Goal: Task Accomplishment & Management: Manage account settings

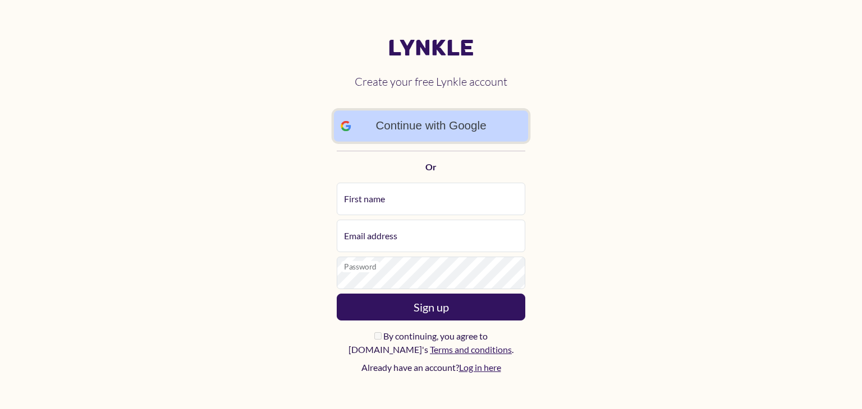
click at [485, 115] on link "Continue with Google" at bounding box center [431, 125] width 195 height 31
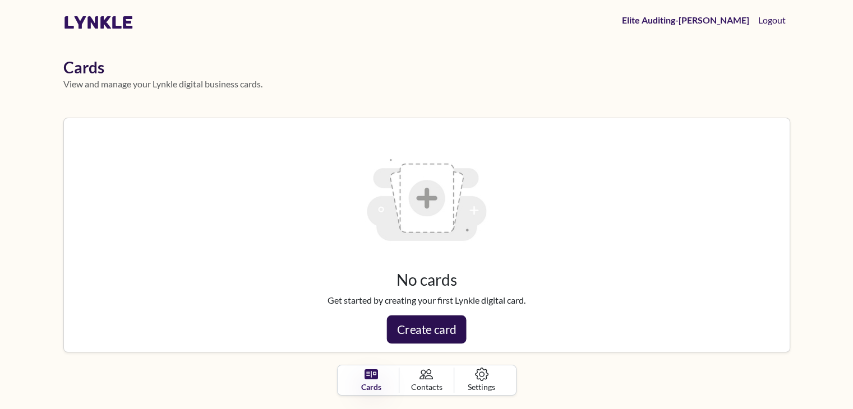
click at [436, 330] on link "Create card" at bounding box center [427, 330] width 80 height 28
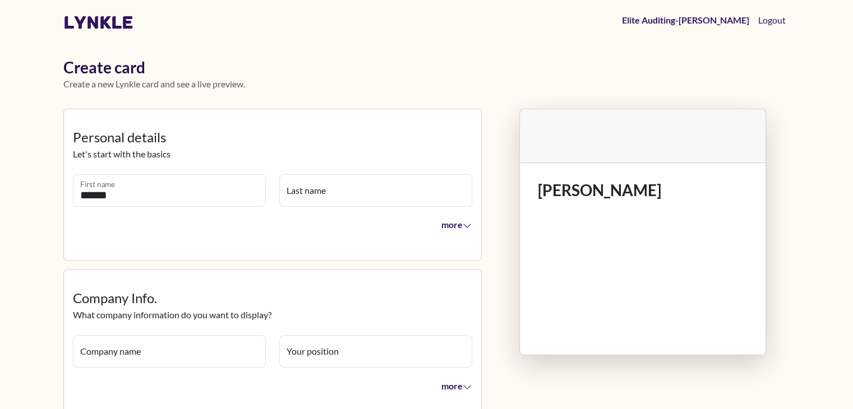
type input "******"
click at [321, 192] on input "Last name" at bounding box center [375, 190] width 193 height 33
type input "******"
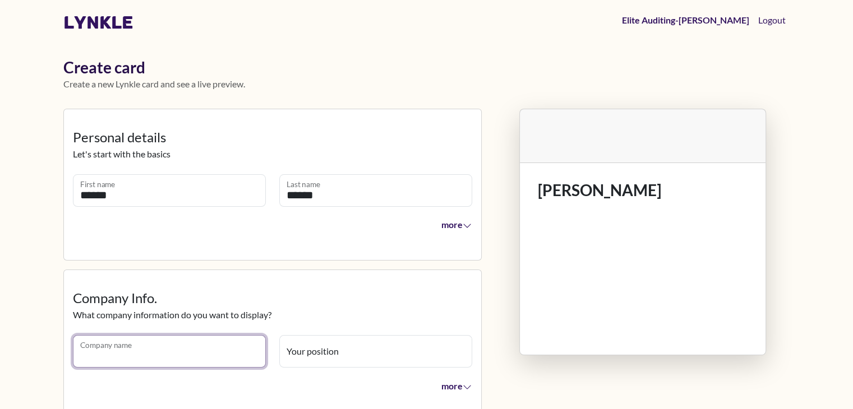
click at [220, 346] on input "Company name" at bounding box center [169, 351] width 193 height 33
type input "***"
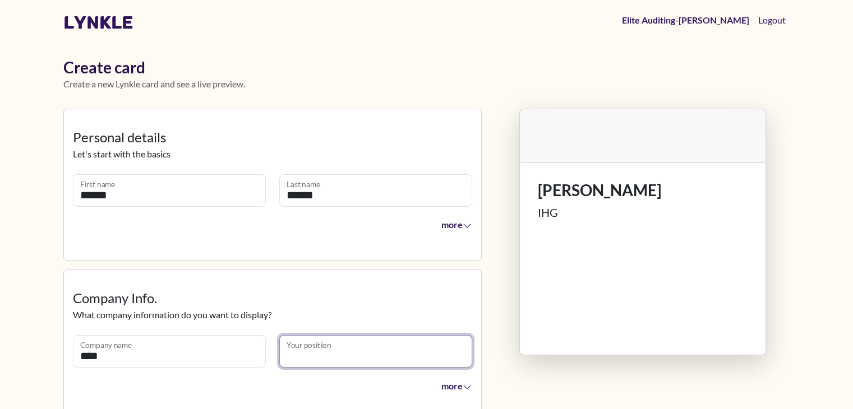
click at [391, 350] on input "Your position" at bounding box center [375, 351] width 193 height 33
type input "*"
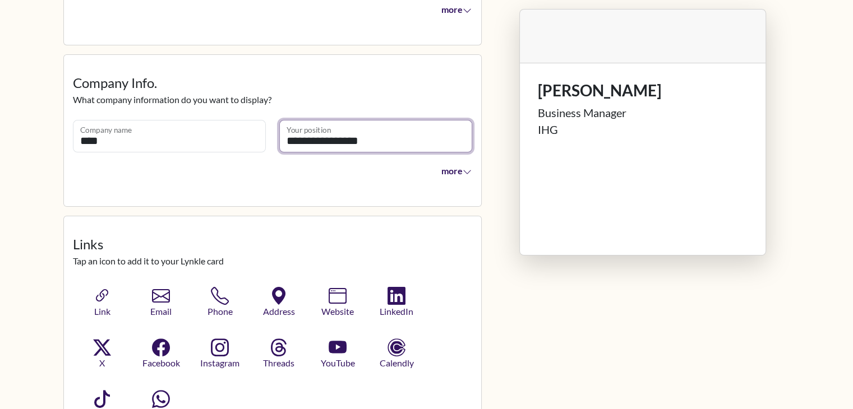
scroll to position [280, 0]
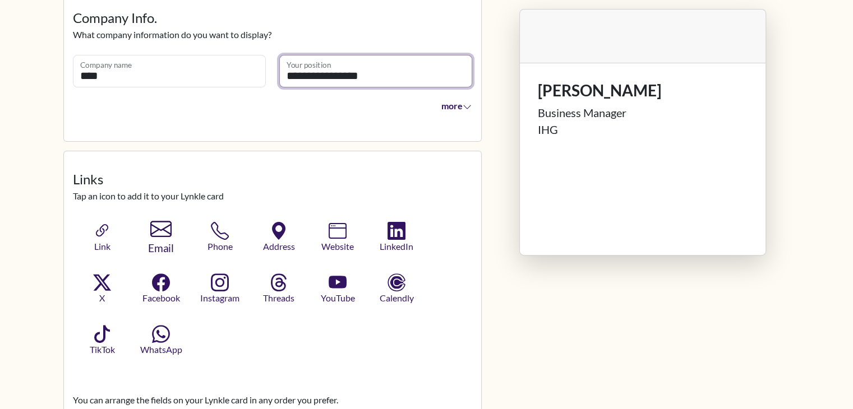
type input "**********"
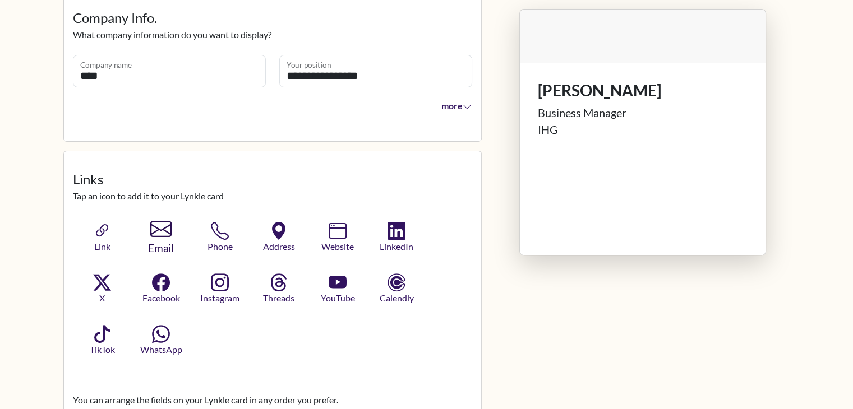
click at [160, 238] on icon "button" at bounding box center [160, 229] width 21 height 21
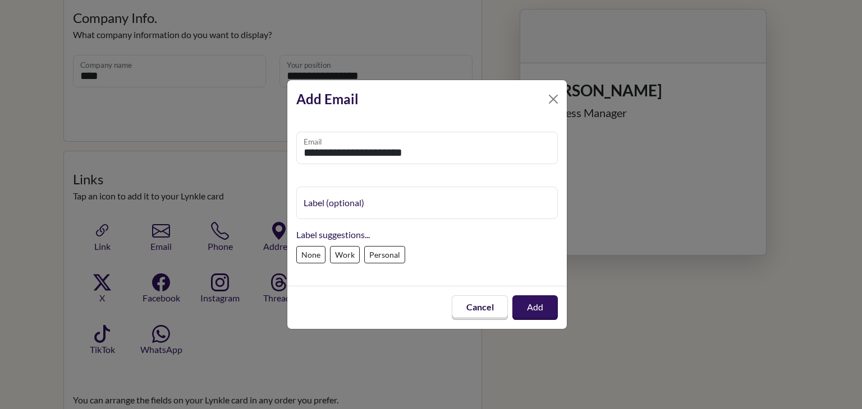
type input "**********"
click at [358, 255] on label "Work" at bounding box center [345, 254] width 30 height 17
type input "****"
click at [550, 303] on button "Add" at bounding box center [534, 308] width 47 height 26
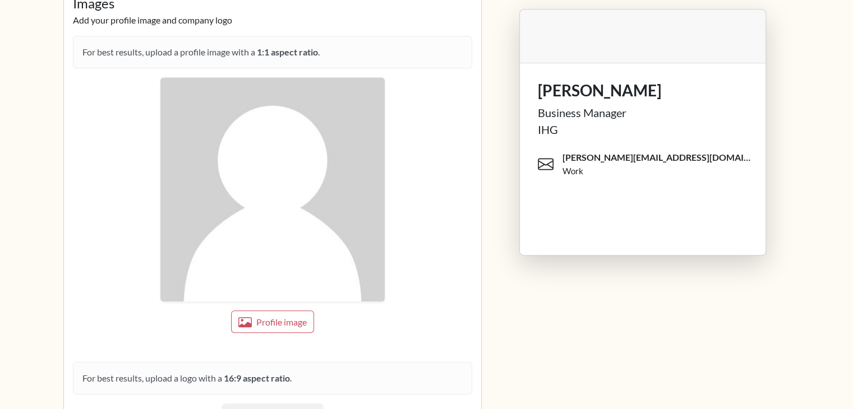
scroll to position [897, 0]
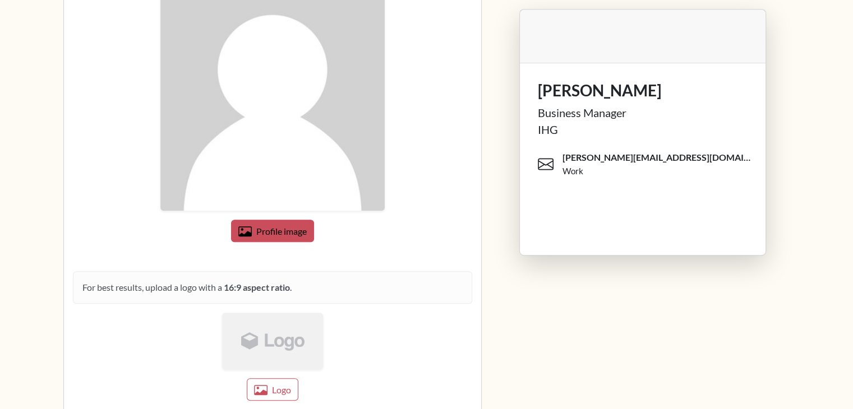
click at [283, 226] on span "Profile image" at bounding box center [281, 231] width 50 height 11
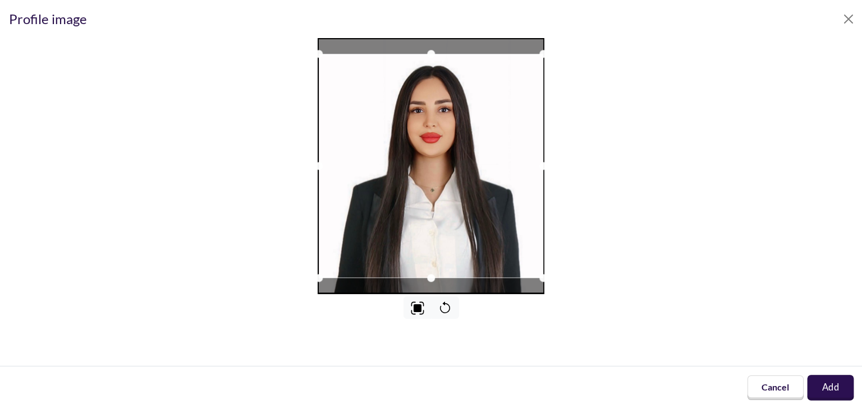
click at [841, 396] on button "Add" at bounding box center [830, 388] width 47 height 25
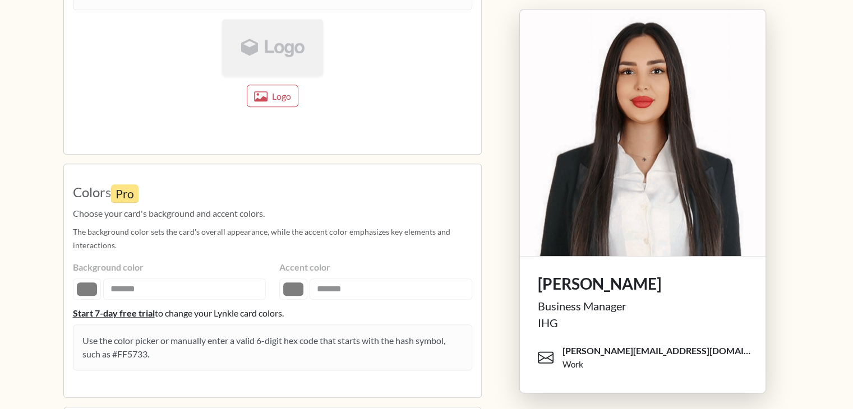
scroll to position [1102, 0]
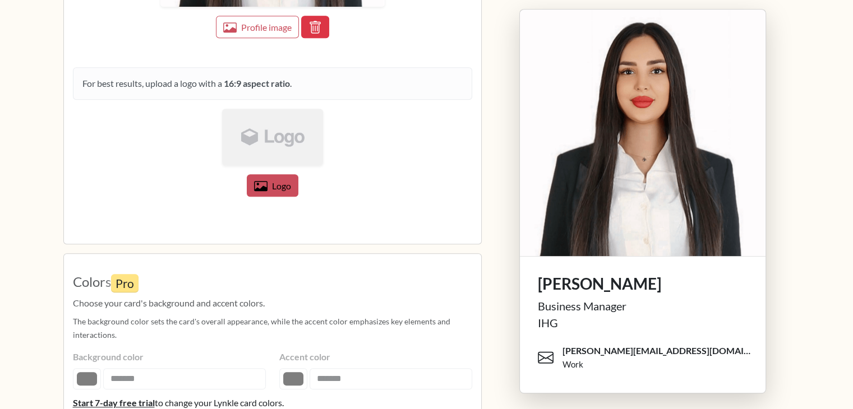
click at [278, 182] on span "Logo" at bounding box center [281, 186] width 19 height 11
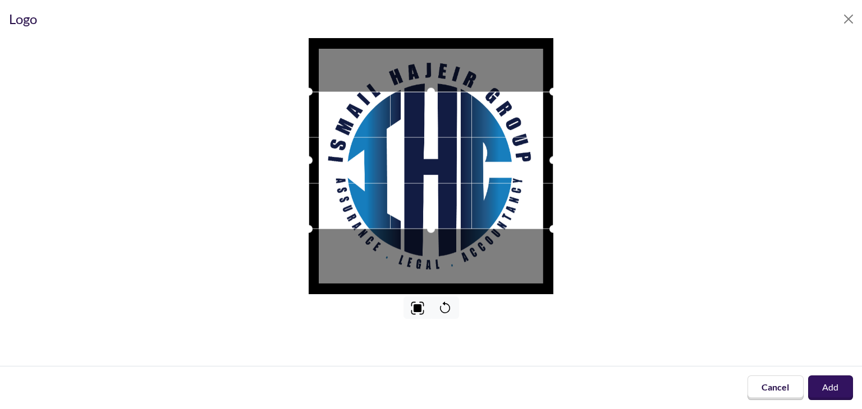
drag, startPoint x: 518, startPoint y: 104, endPoint x: 497, endPoint y: 39, distance: 68.3
click at [498, 29] on div "Logo Cancel Add" at bounding box center [431, 204] width 862 height 409
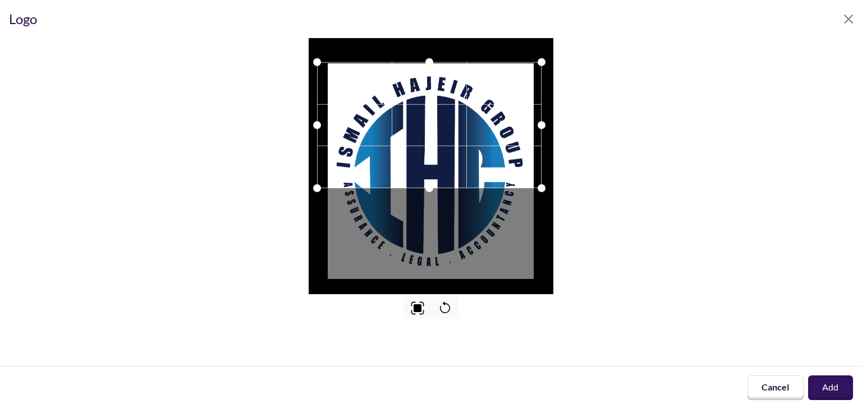
drag, startPoint x: 473, startPoint y: 185, endPoint x: 471, endPoint y: 144, distance: 41.0
click at [471, 144] on div at bounding box center [429, 125] width 224 height 126
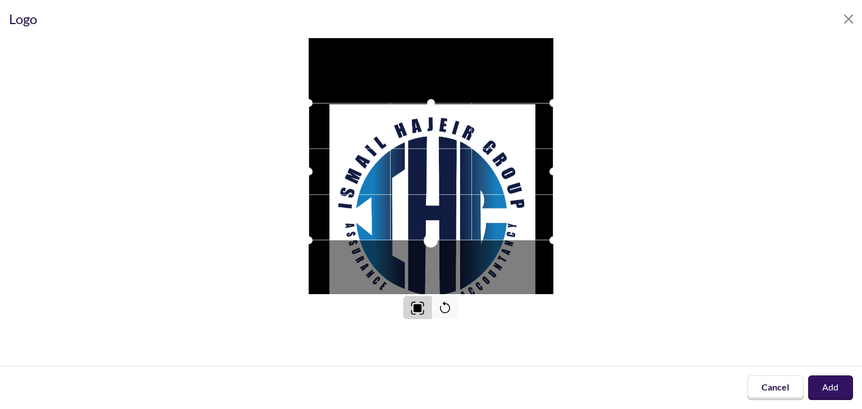
drag, startPoint x: 434, startPoint y: 227, endPoint x: 415, endPoint y: 303, distance: 79.0
click at [415, 303] on div at bounding box center [431, 178] width 844 height 281
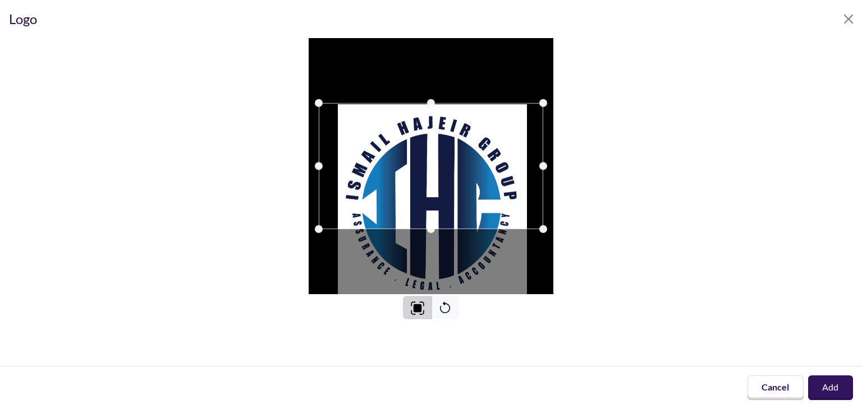
click at [415, 306] on img at bounding box center [417, 309] width 14 height 14
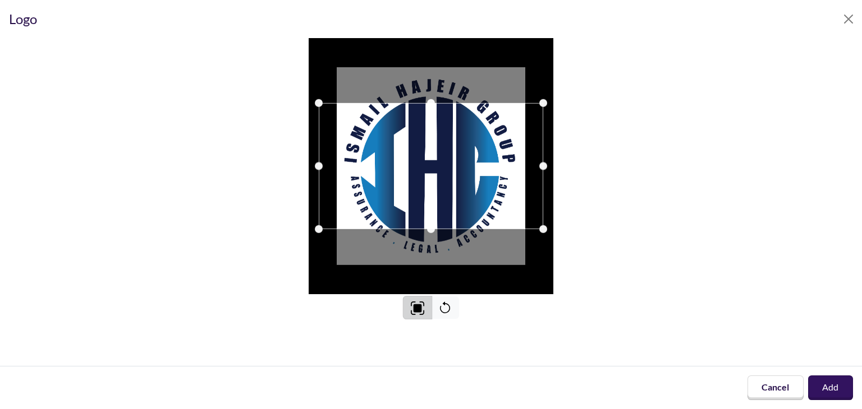
click at [415, 306] on img at bounding box center [417, 308] width 14 height 14
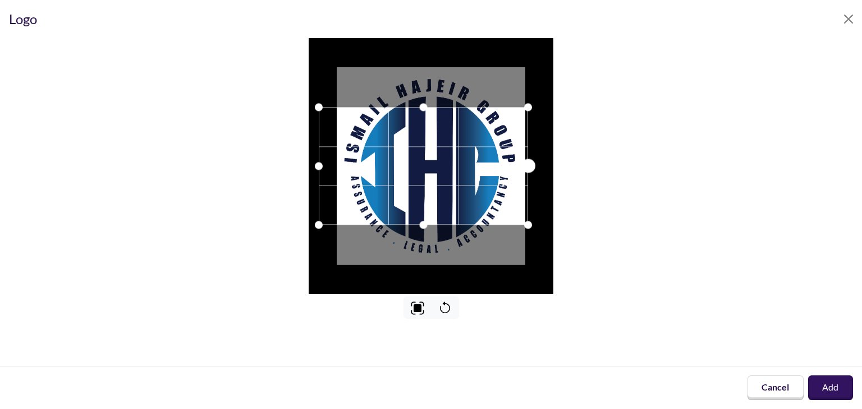
drag, startPoint x: 549, startPoint y: 166, endPoint x: 533, endPoint y: 169, distance: 15.5
click at [533, 169] on div at bounding box center [527, 166] width 14 height 14
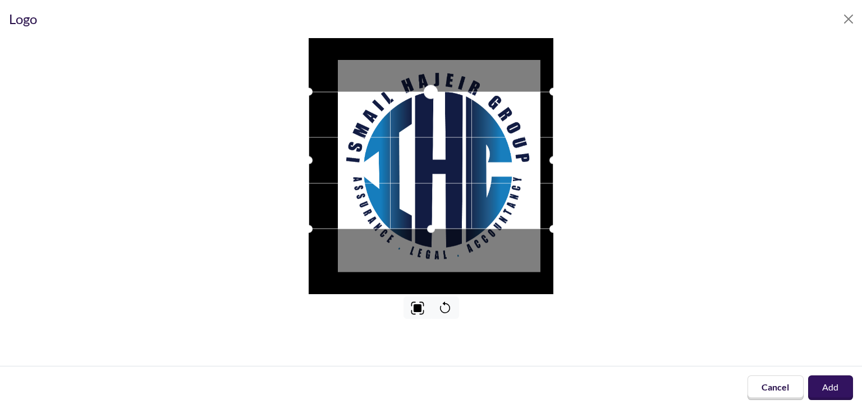
drag, startPoint x: 435, startPoint y: 103, endPoint x: 446, endPoint y: 57, distance: 47.3
click at [446, 57] on div at bounding box center [430, 166] width 245 height 256
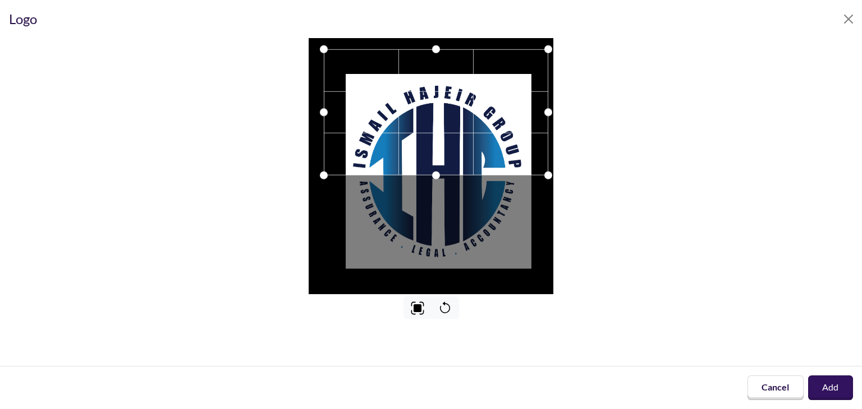
drag, startPoint x: 427, startPoint y: 170, endPoint x: 429, endPoint y: 119, distance: 51.1
click at [429, 119] on div at bounding box center [436, 112] width 224 height 126
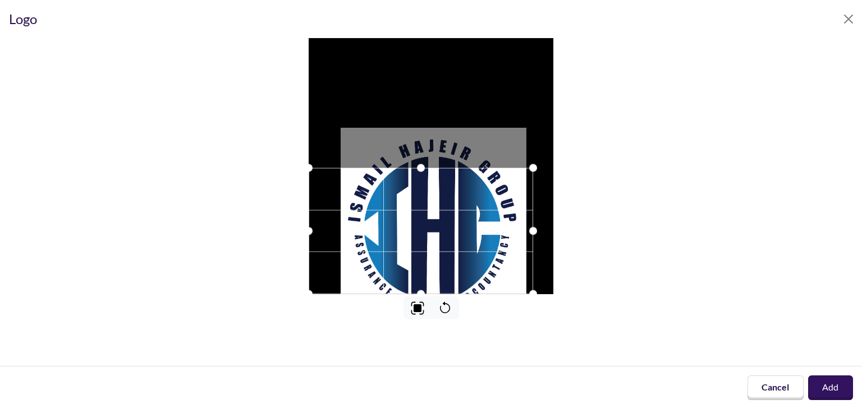
drag, startPoint x: 459, startPoint y: 191, endPoint x: 448, endPoint y: 249, distance: 58.8
click at [448, 249] on div at bounding box center [420, 231] width 224 height 126
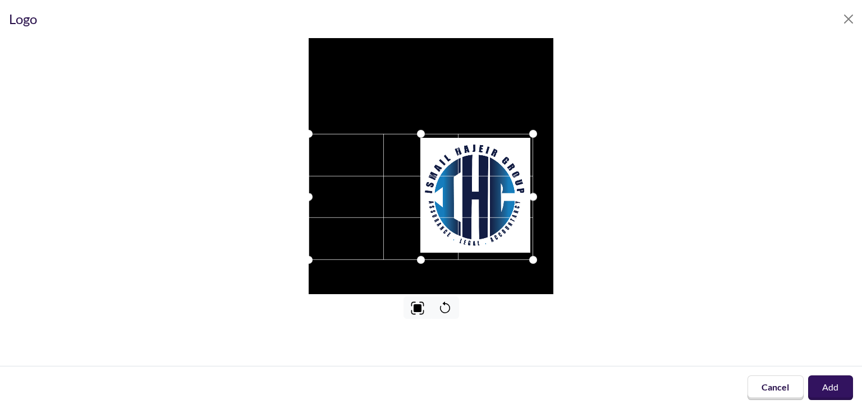
drag, startPoint x: 475, startPoint y: 201, endPoint x: 459, endPoint y: 232, distance: 34.4
click at [459, 232] on div at bounding box center [420, 197] width 224 height 126
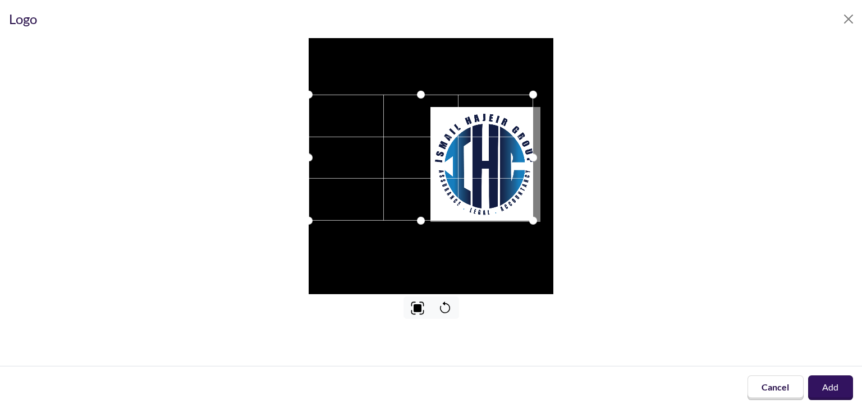
drag, startPoint x: 505, startPoint y: 190, endPoint x: 423, endPoint y: 182, distance: 82.3
click at [423, 182] on div at bounding box center [420, 158] width 224 height 126
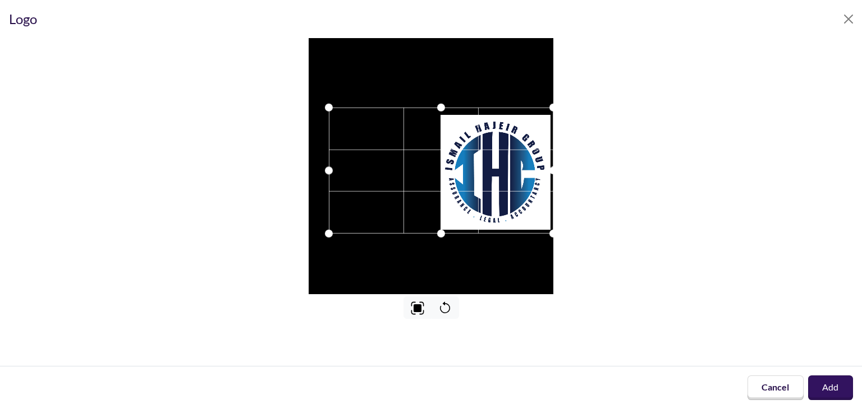
drag, startPoint x: 432, startPoint y: 173, endPoint x: 504, endPoint y: 179, distance: 72.6
click at [504, 179] on div at bounding box center [441, 171] width 224 height 126
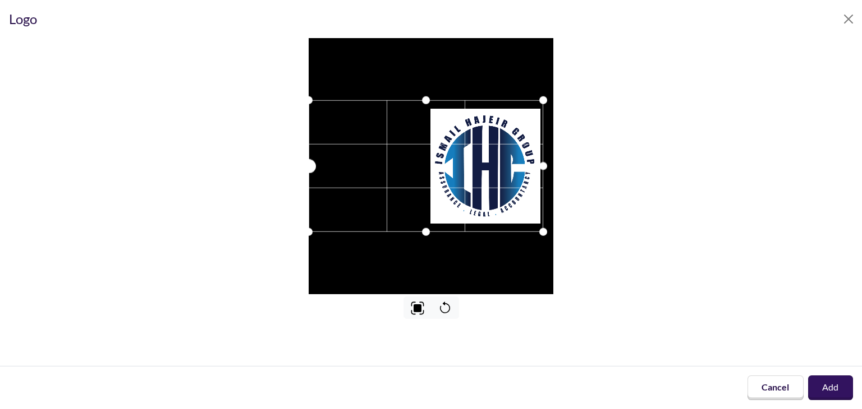
drag, startPoint x: 317, startPoint y: 166, endPoint x: 269, endPoint y: 174, distance: 48.3
click at [269, 174] on div at bounding box center [431, 166] width 844 height 256
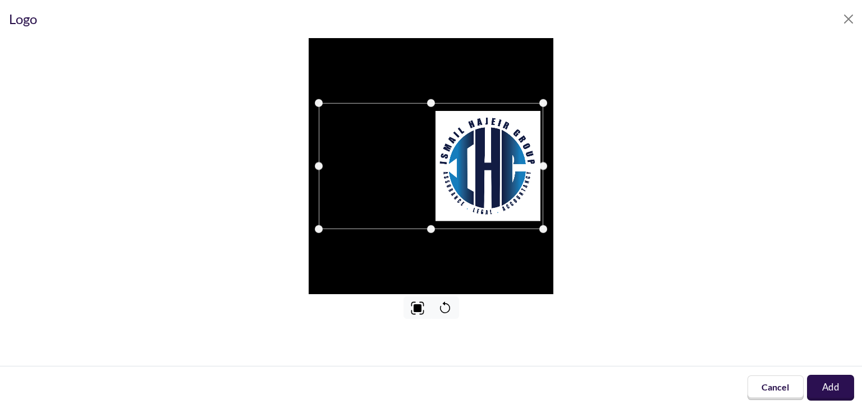
click at [845, 391] on button "Add" at bounding box center [830, 388] width 47 height 26
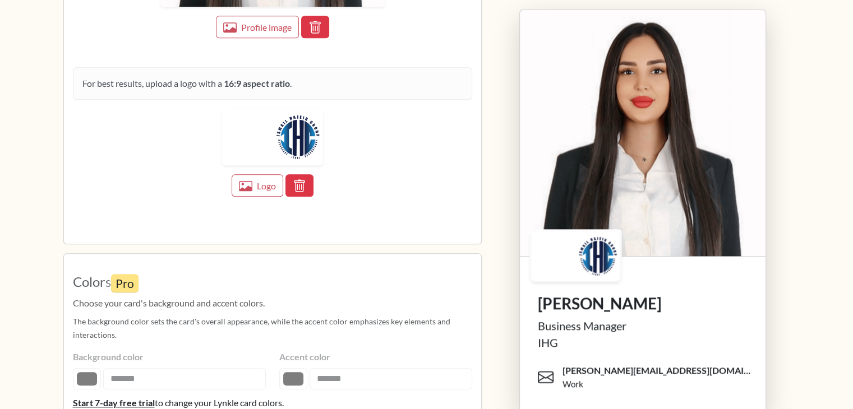
click at [592, 251] on img at bounding box center [575, 257] width 89 height 50
click at [289, 144] on img at bounding box center [272, 137] width 101 height 57
click at [268, 181] on span "Logo" at bounding box center [266, 186] width 19 height 11
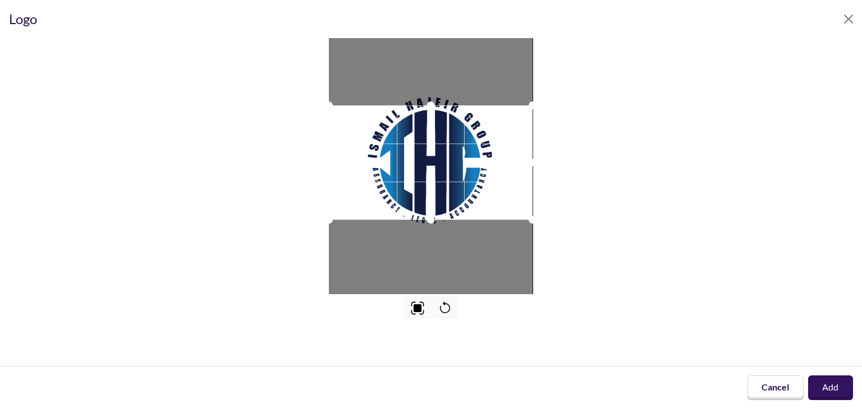
click at [453, 177] on div at bounding box center [431, 162] width 204 height 114
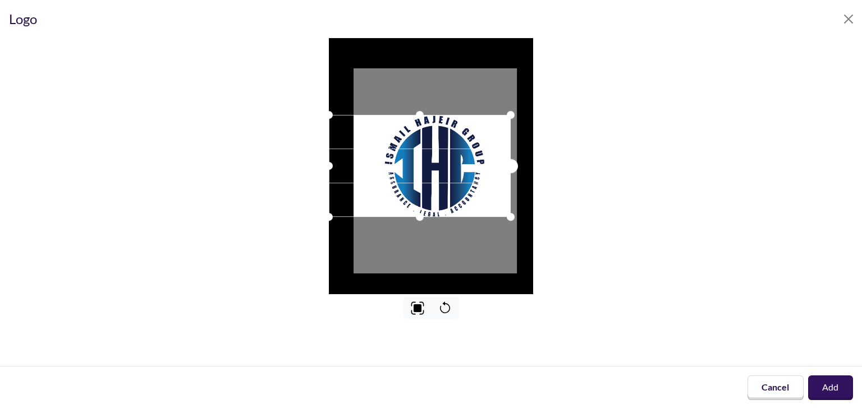
drag, startPoint x: 531, startPoint y: 164, endPoint x: 509, endPoint y: 162, distance: 21.9
click at [509, 162] on div at bounding box center [511, 166] width 14 height 14
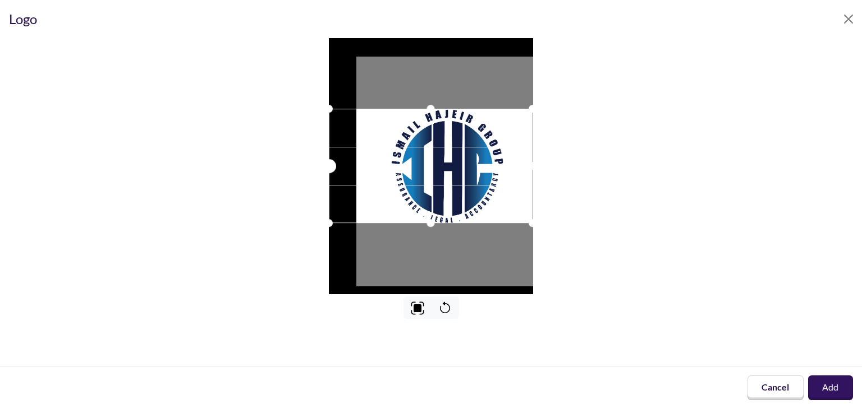
drag, startPoint x: 333, startPoint y: 162, endPoint x: 267, endPoint y: 160, distance: 65.6
click at [267, 160] on div at bounding box center [431, 166] width 844 height 256
drag, startPoint x: 431, startPoint y: 110, endPoint x: 428, endPoint y: 88, distance: 22.1
click at [428, 88] on div at bounding box center [431, 166] width 204 height 256
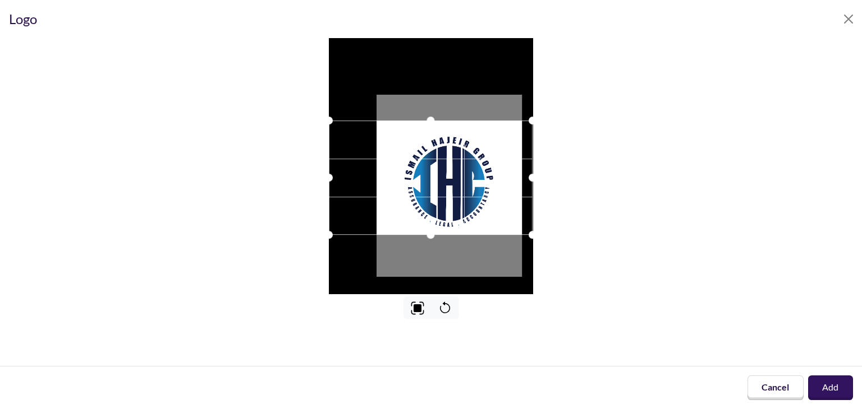
drag, startPoint x: 470, startPoint y: 180, endPoint x: 473, endPoint y: 192, distance: 12.2
click at [473, 192] on div at bounding box center [431, 178] width 204 height 114
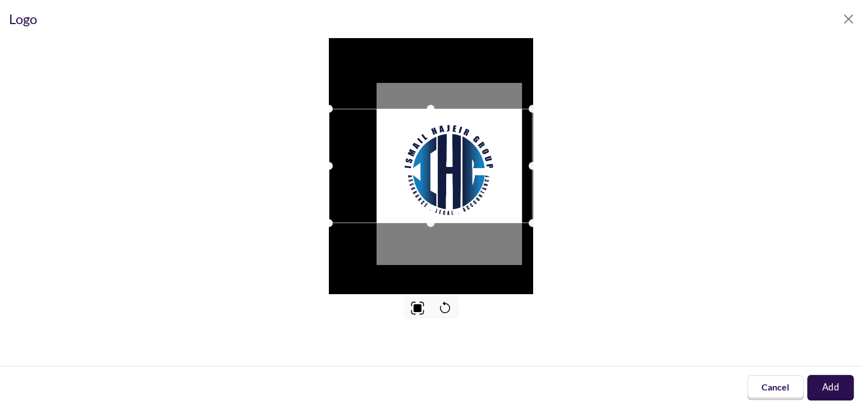
click at [832, 388] on button "Add" at bounding box center [830, 388] width 47 height 25
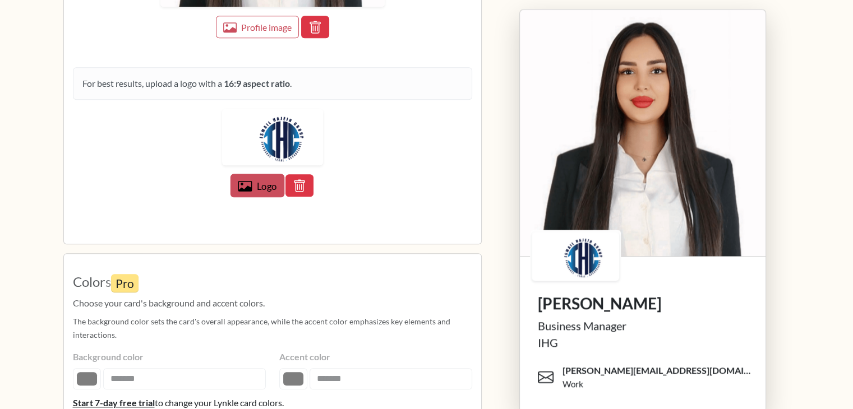
click at [267, 187] on span "Logo" at bounding box center [266, 185] width 20 height 11
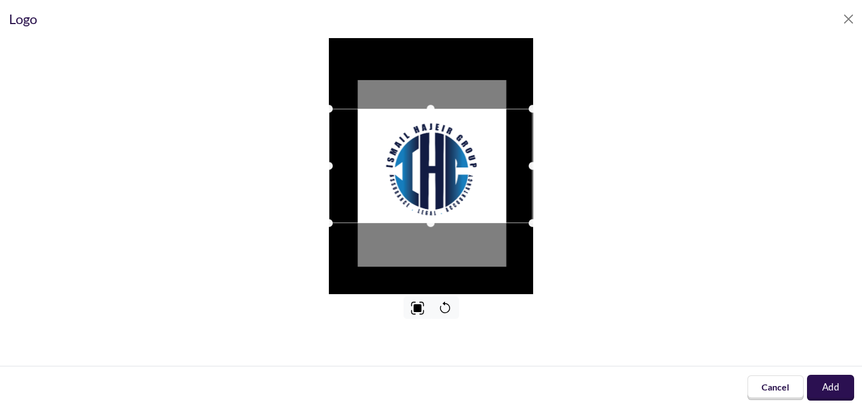
click at [828, 384] on button "Add" at bounding box center [830, 388] width 47 height 26
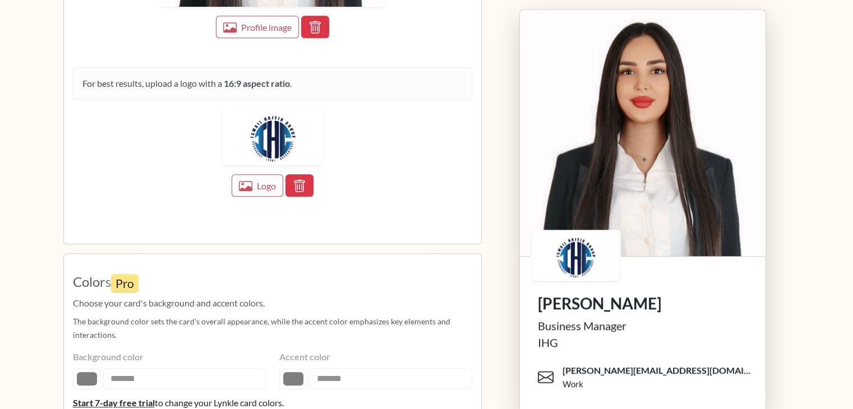
click at [502, 267] on div "Batoul Alzein Business Manager IHG batoul@hajeirgroup.com Work" at bounding box center [642, 225] width 295 height 432
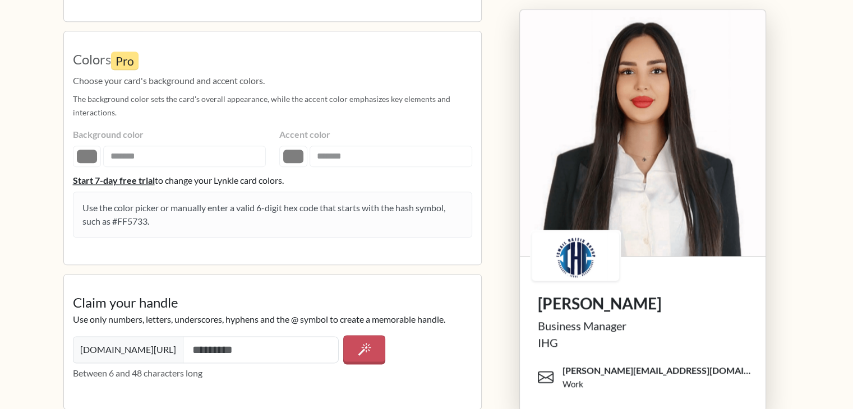
scroll to position [1326, 0]
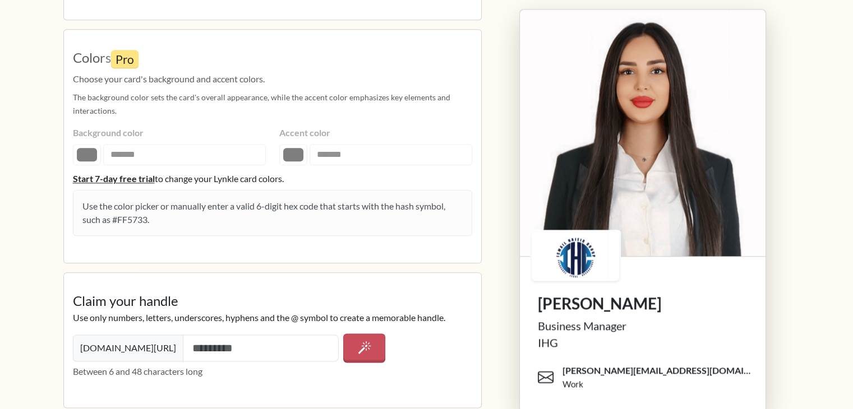
click at [301, 152] on fieldset "Colors Pro Choose your card's background and accent colors. The background colo…" at bounding box center [272, 147] width 399 height 216
click at [342, 150] on fieldset "Colors Pro Choose your card's background and accent colors. The background colo…" at bounding box center [272, 147] width 399 height 216
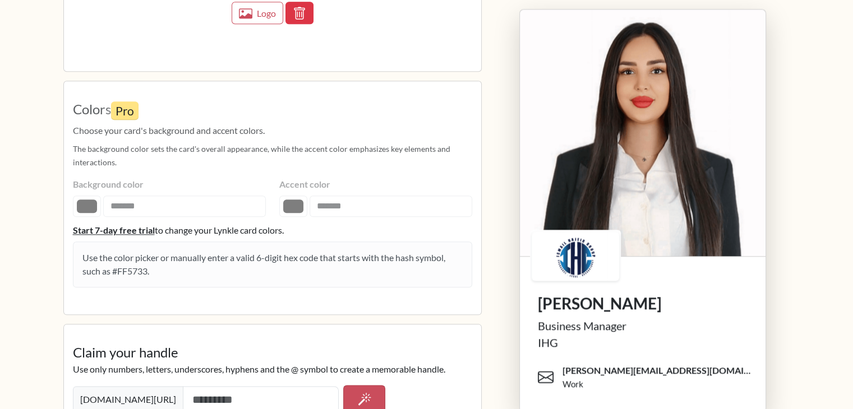
scroll to position [1270, 0]
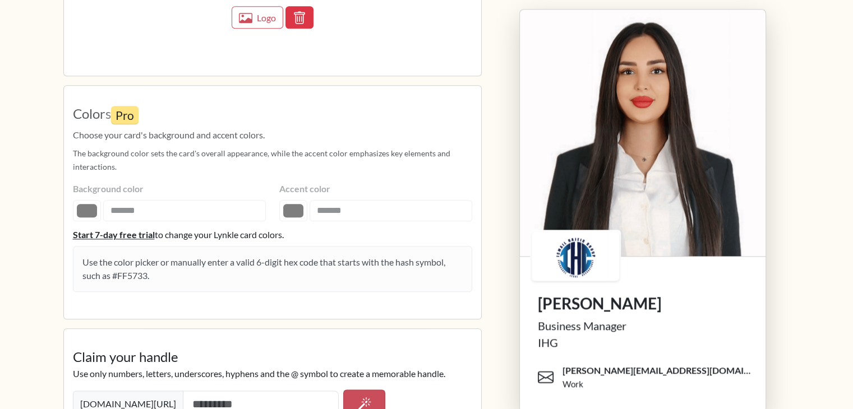
click at [332, 206] on fieldset "Colors Pro Choose your card's background and accent colors. The background colo…" at bounding box center [272, 203] width 399 height 216
click at [294, 203] on fieldset "Colors Pro Choose your card's background and accent colors. The background colo…" at bounding box center [272, 203] width 399 height 216
click at [148, 218] on fieldset "Colors Pro Choose your card's background and accent colors. The background colo…" at bounding box center [272, 203] width 399 height 216
click at [153, 211] on fieldset "Colors Pro Choose your card's background and accent colors. The background colo…" at bounding box center [272, 203] width 399 height 216
click at [87, 211] on fieldset "Colors Pro Choose your card's background and accent colors. The background colo…" at bounding box center [272, 203] width 399 height 216
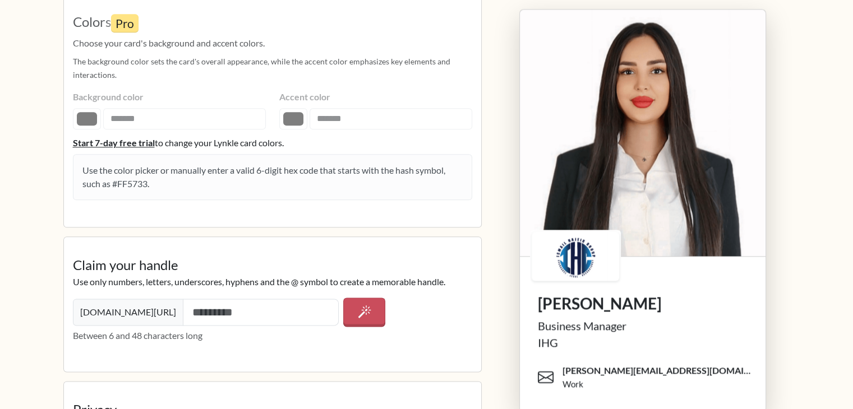
scroll to position [1438, 0]
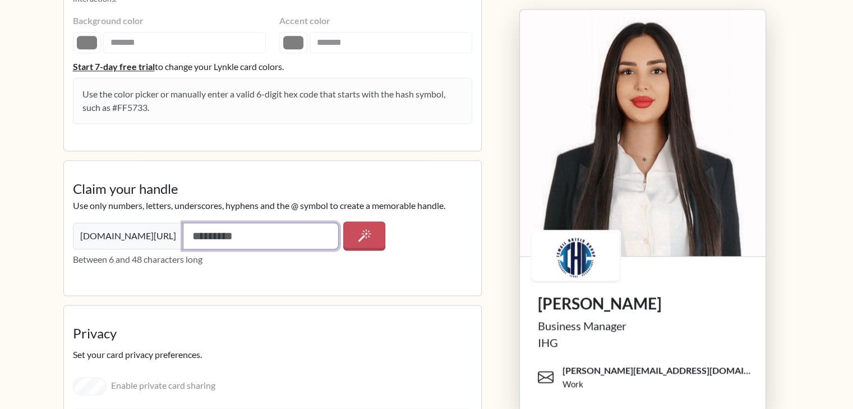
click at [183, 228] on input "text" at bounding box center [261, 236] width 156 height 27
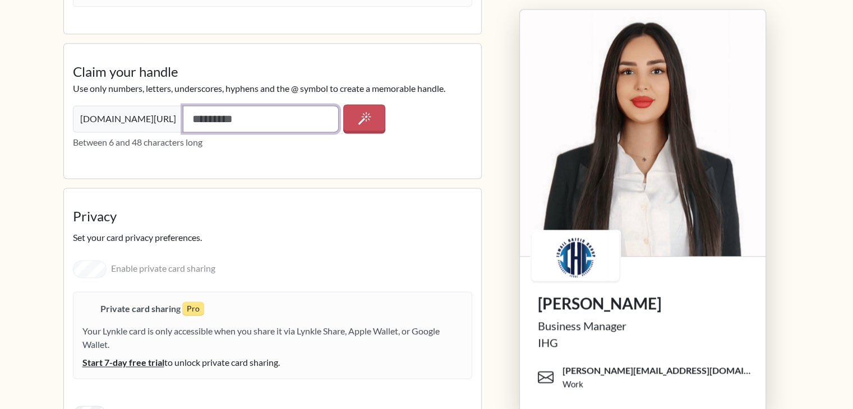
scroll to position [1673, 0]
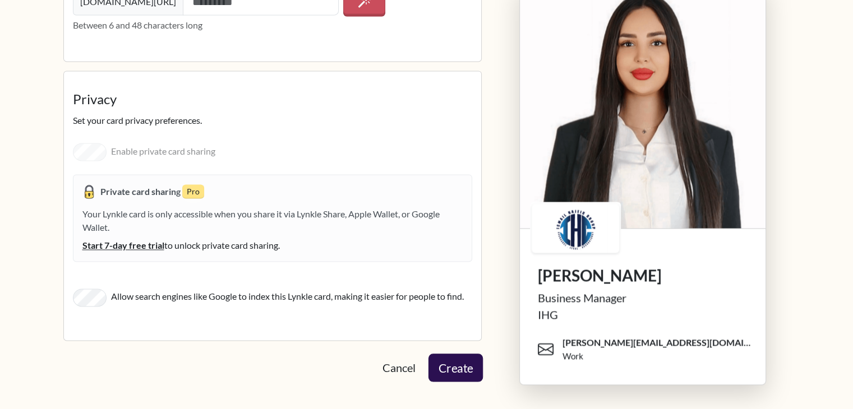
click at [467, 377] on button "Create" at bounding box center [455, 368] width 54 height 28
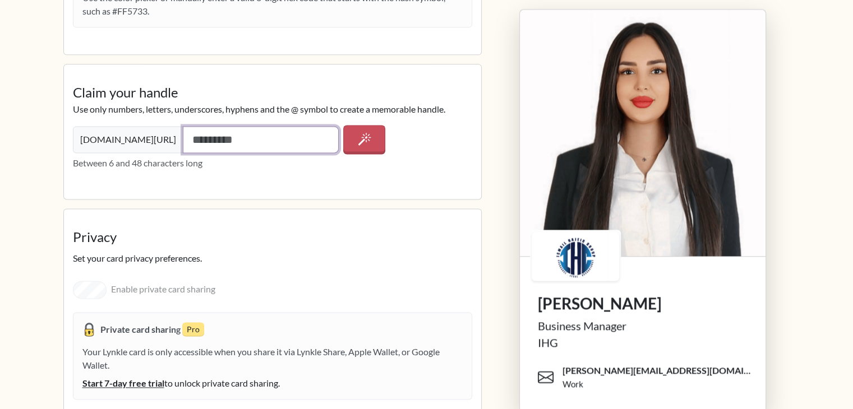
scroll to position [1496, 0]
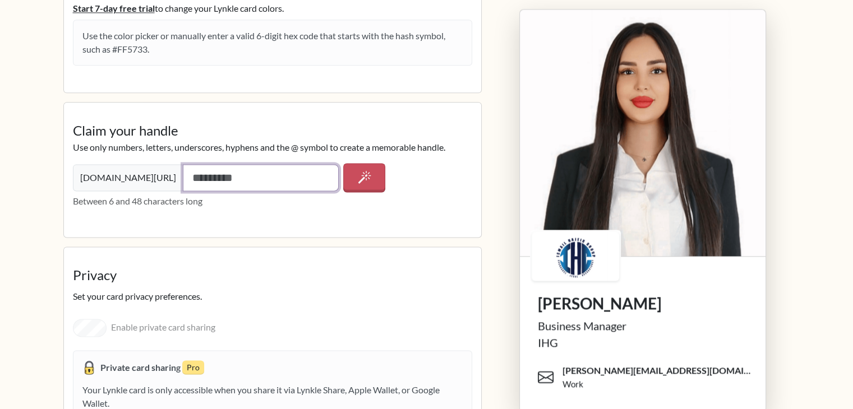
click at [183, 176] on input "text" at bounding box center [261, 177] width 156 height 27
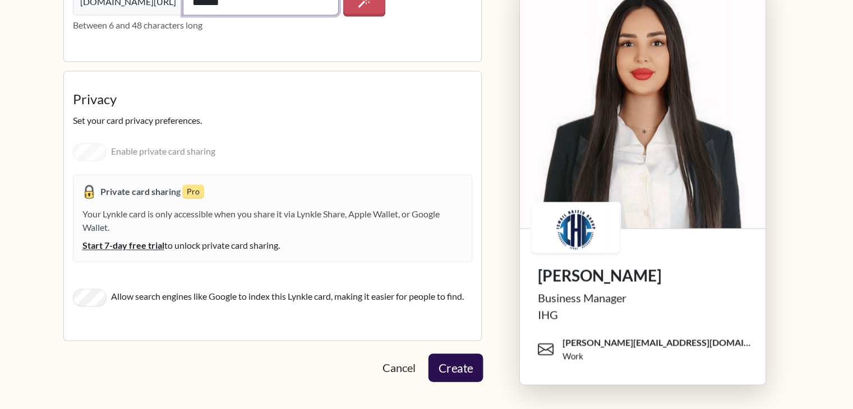
type input "******"
click at [462, 362] on button "Create" at bounding box center [455, 367] width 55 height 28
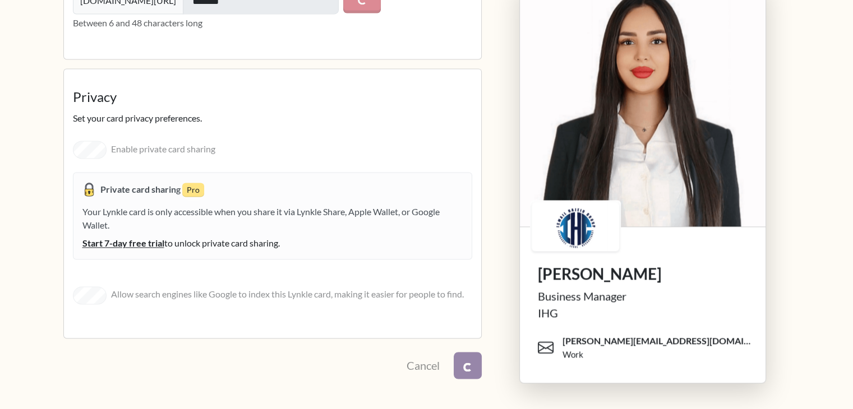
scroll to position [1671, 0]
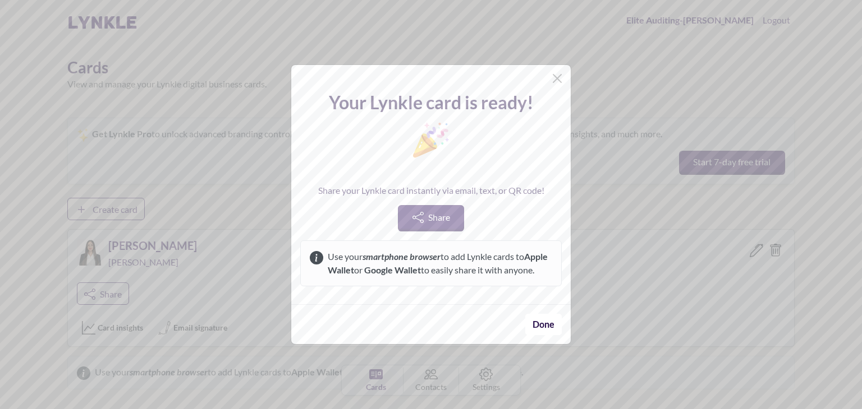
click at [536, 342] on div "Done" at bounding box center [430, 325] width 279 height 40
click at [552, 331] on button "Done" at bounding box center [543, 325] width 38 height 22
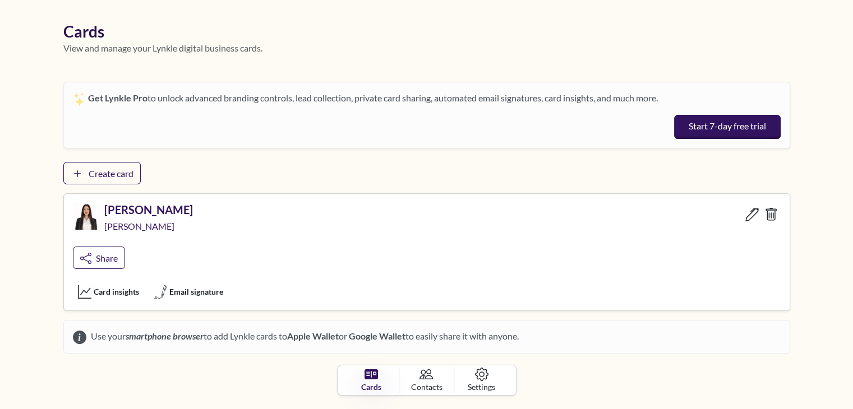
scroll to position [58, 0]
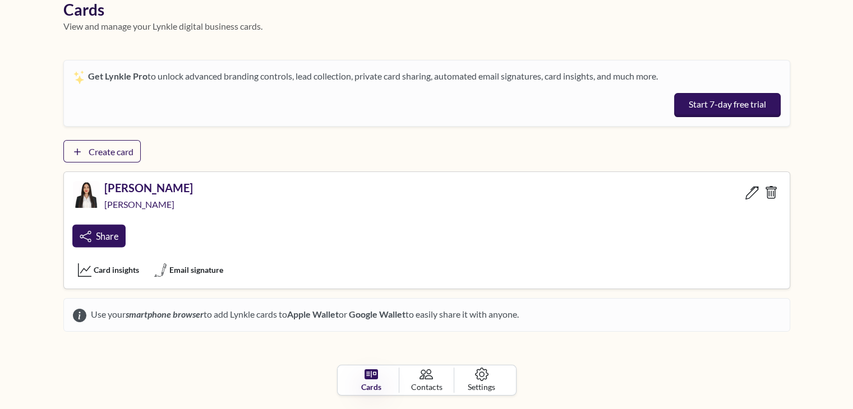
click at [116, 234] on span "Share" at bounding box center [106, 236] width 22 height 11
click at [435, 392] on span "Contacts" at bounding box center [426, 387] width 33 height 12
click at [754, 196] on icon at bounding box center [752, 193] width 14 height 14
click at [752, 195] on icon at bounding box center [751, 192] width 13 height 13
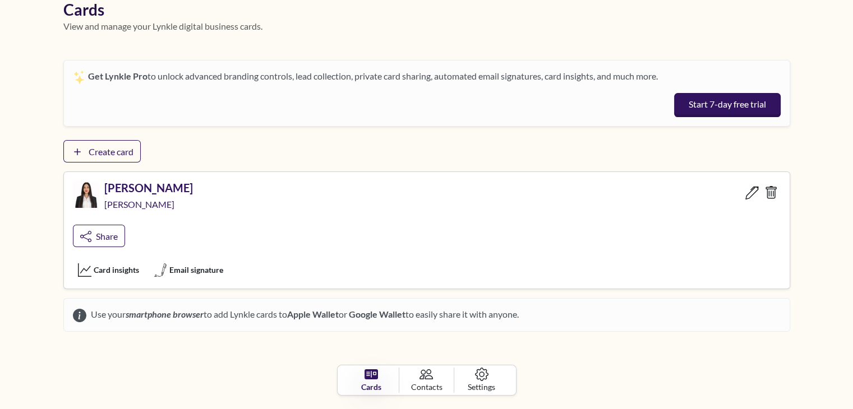
click at [194, 185] on div "Batoul Alzein batoul Share" at bounding box center [427, 216] width 726 height 89
click at [491, 376] on link "Settings" at bounding box center [481, 380] width 57 height 26
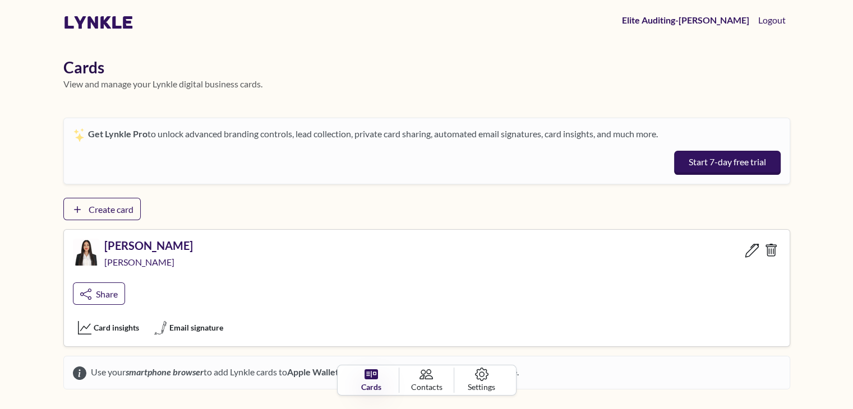
click at [748, 250] on icon at bounding box center [752, 250] width 14 height 14
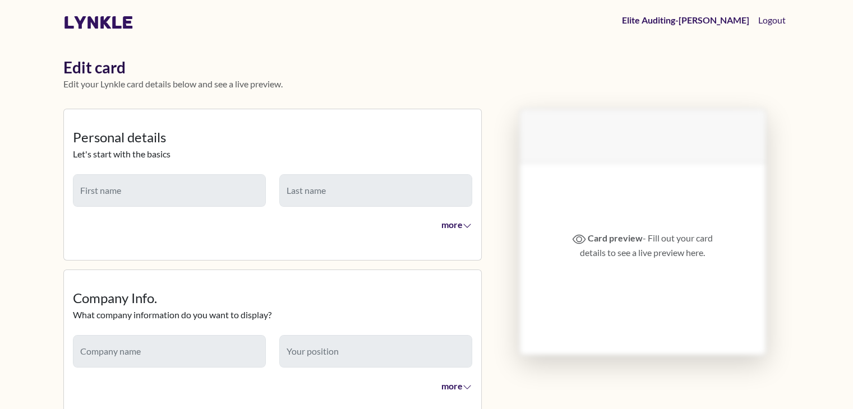
type input "******"
type input "***"
type input "**********"
type input "******"
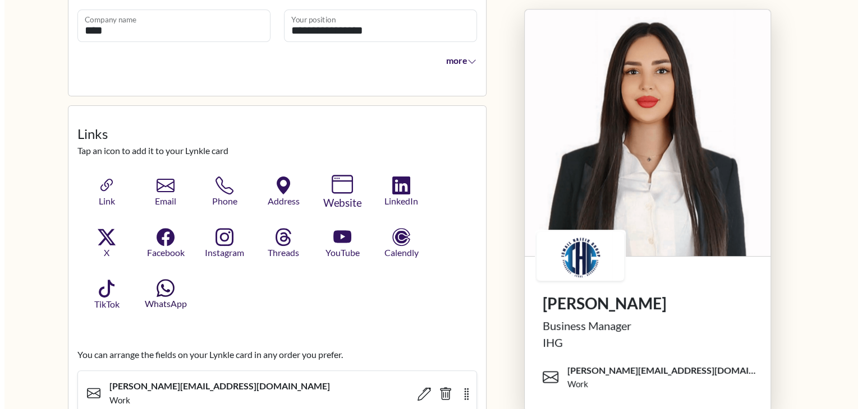
scroll to position [337, 0]
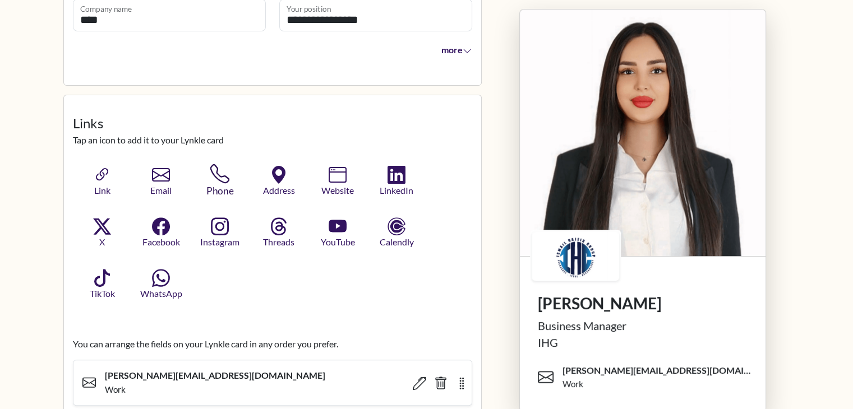
click at [215, 181] on icon "button" at bounding box center [220, 174] width 20 height 20
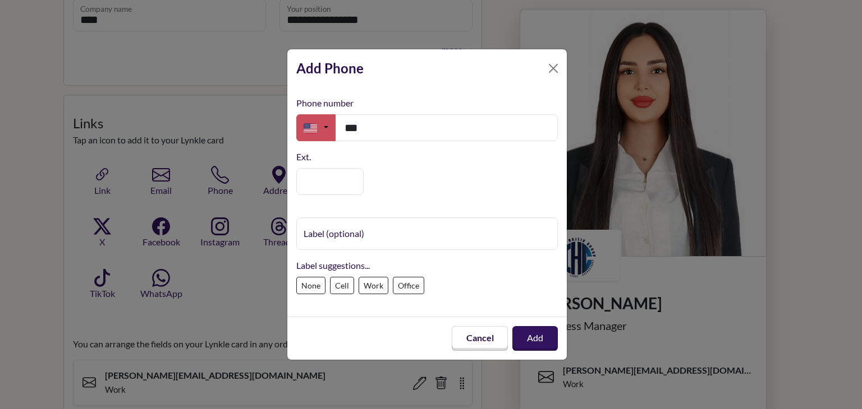
click at [314, 137] on button "button" at bounding box center [315, 127] width 39 height 27
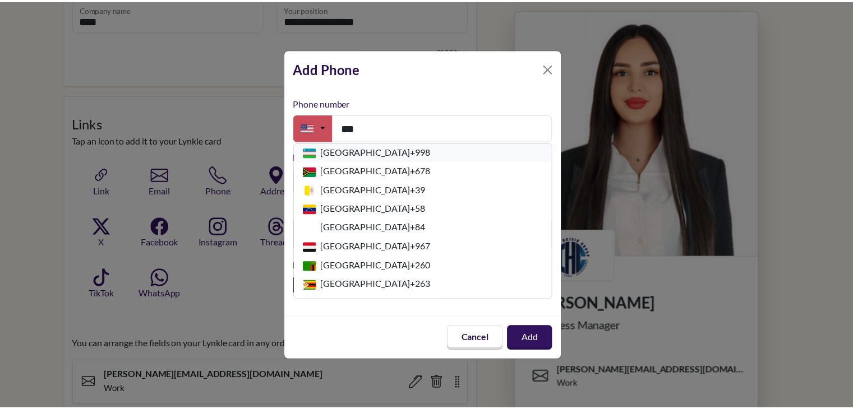
scroll to position [3844, 0]
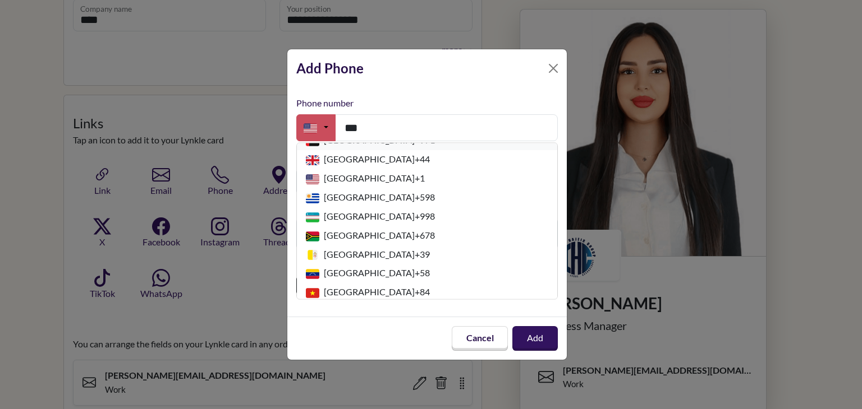
click at [390, 145] on span "United Arab Emirates + 971" at bounding box center [379, 140] width 111 height 11
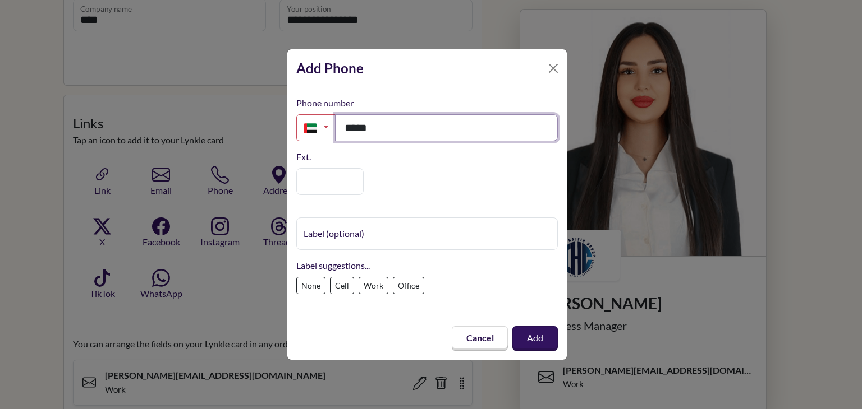
click at [411, 124] on input "****" at bounding box center [446, 127] width 223 height 27
paste input "**********"
type input "**********"
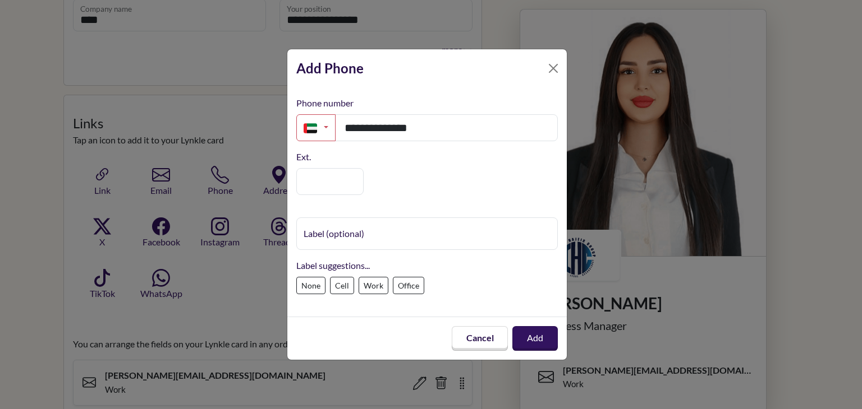
click at [367, 285] on label "Work" at bounding box center [373, 285] width 30 height 17
type input "****"
click at [524, 340] on button "Add" at bounding box center [534, 339] width 47 height 26
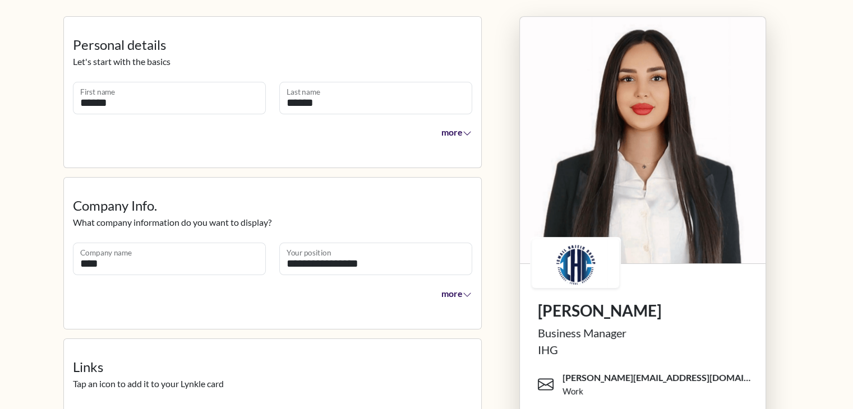
scroll to position [0, 0]
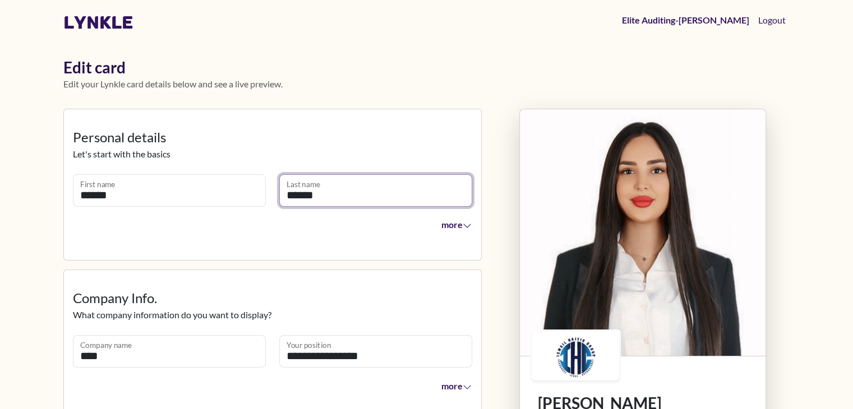
click at [297, 199] on input "******" at bounding box center [375, 190] width 193 height 33
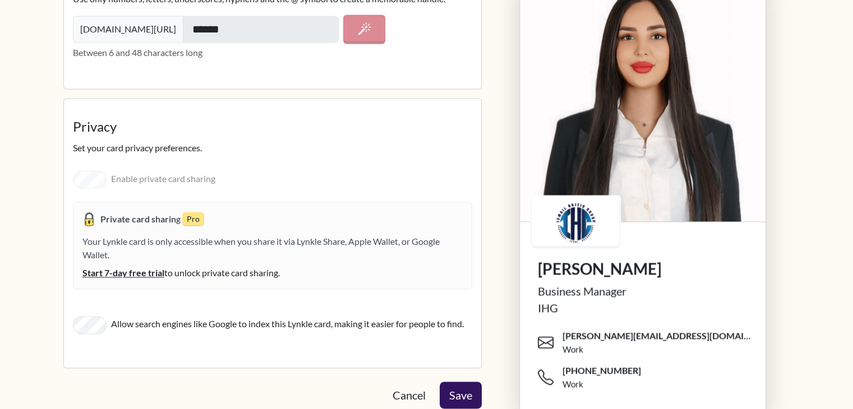
scroll to position [1727, 0]
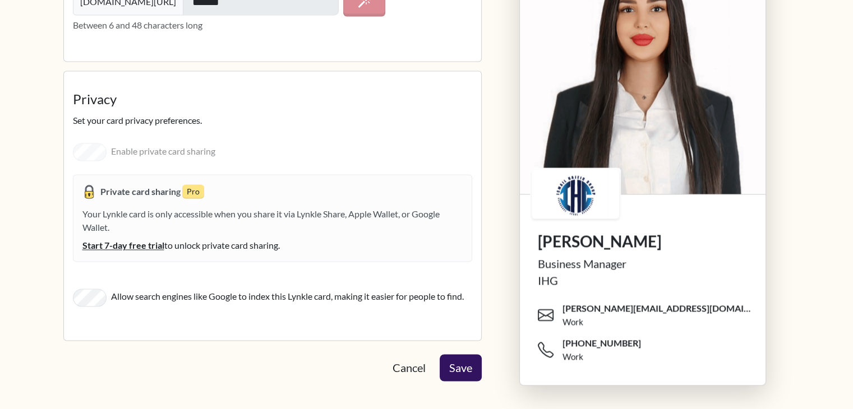
type input "******"
click at [145, 151] on div "Enable private card sharing Private card sharing Pro Your Lynkle card is only a…" at bounding box center [272, 203] width 399 height 135
click at [95, 150] on div "Enable private card sharing Private card sharing Pro Your Lynkle card is only a…" at bounding box center [272, 203] width 399 height 135
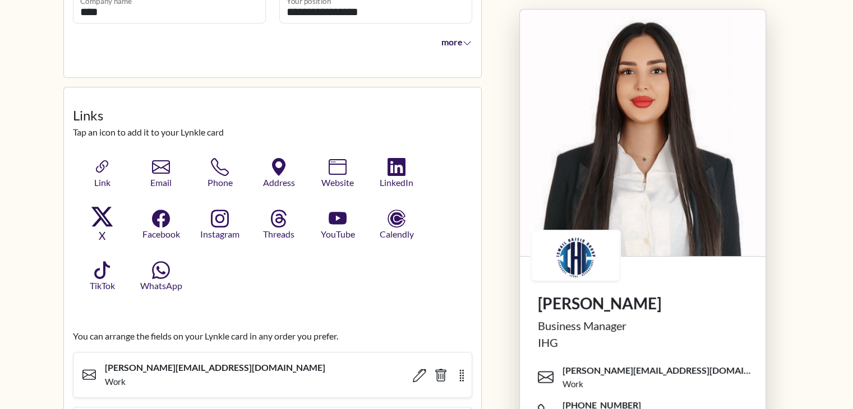
scroll to position [325, 0]
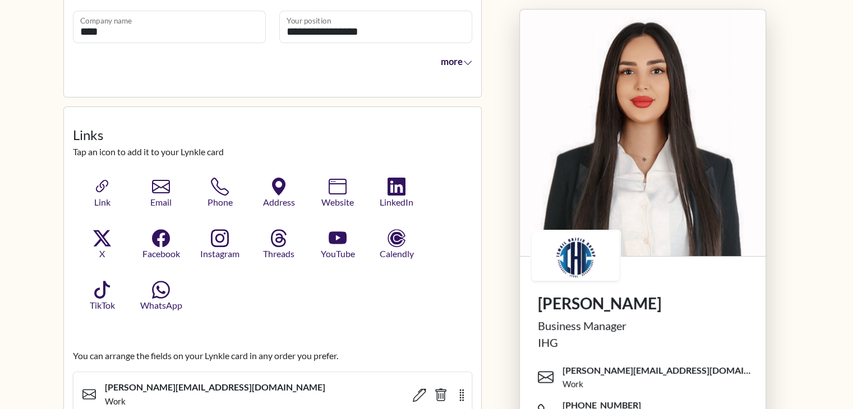
click at [466, 67] on icon "button" at bounding box center [468, 63] width 10 height 10
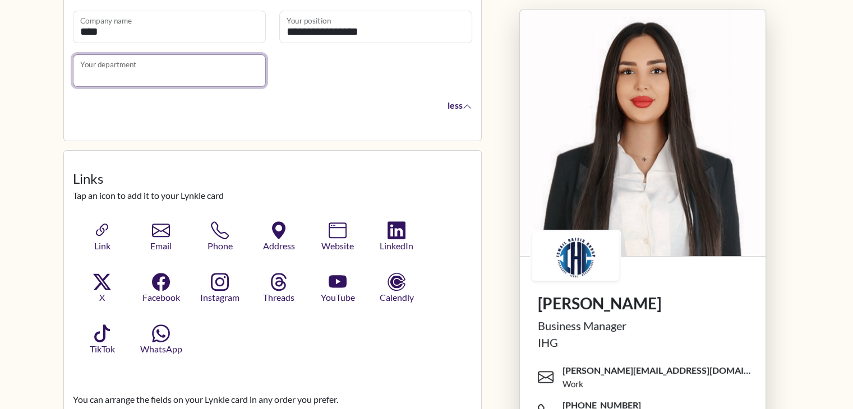
click at [184, 58] on input "Your department" at bounding box center [169, 70] width 193 height 33
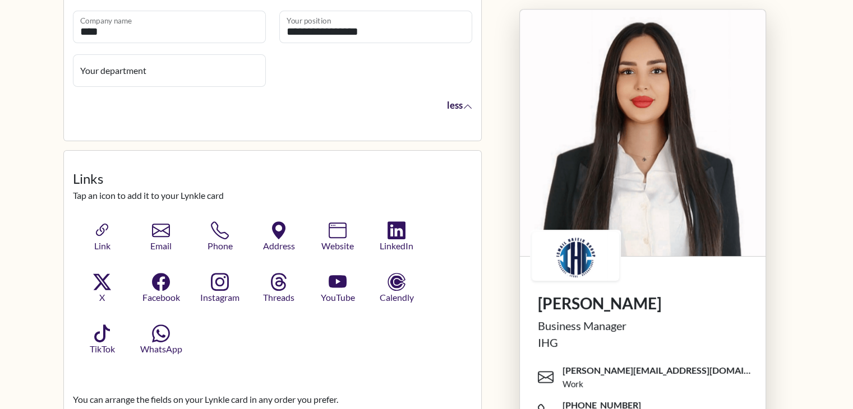
click at [468, 103] on icon "button" at bounding box center [468, 107] width 10 height 10
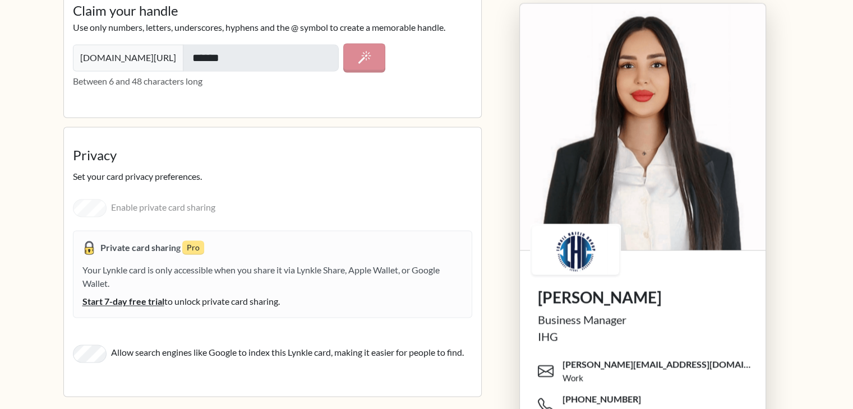
scroll to position [1727, 0]
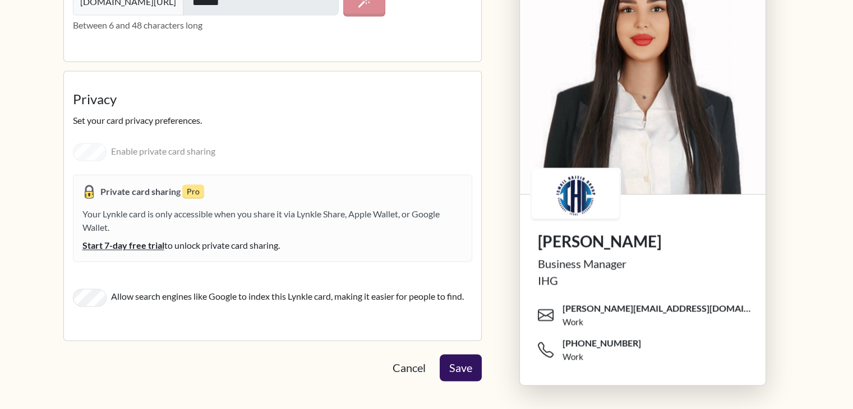
click at [81, 287] on div "Allow search engines like Google to index this Lynkle card, making it easier fo…" at bounding box center [272, 297] width 399 height 20
click at [458, 362] on button "Save" at bounding box center [461, 367] width 42 height 26
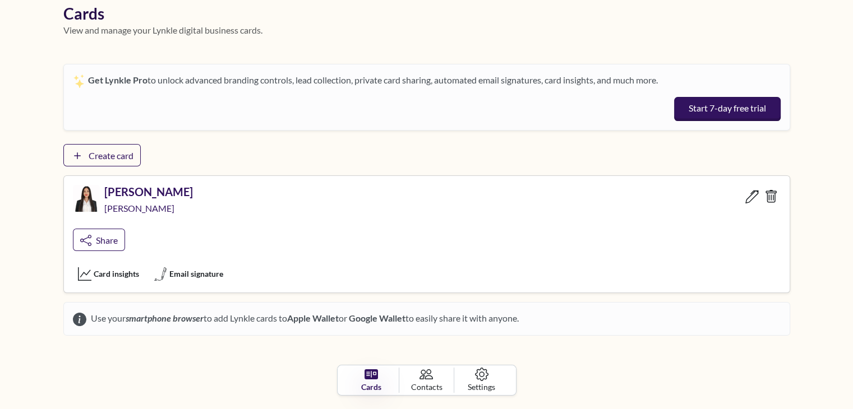
scroll to position [56, 0]
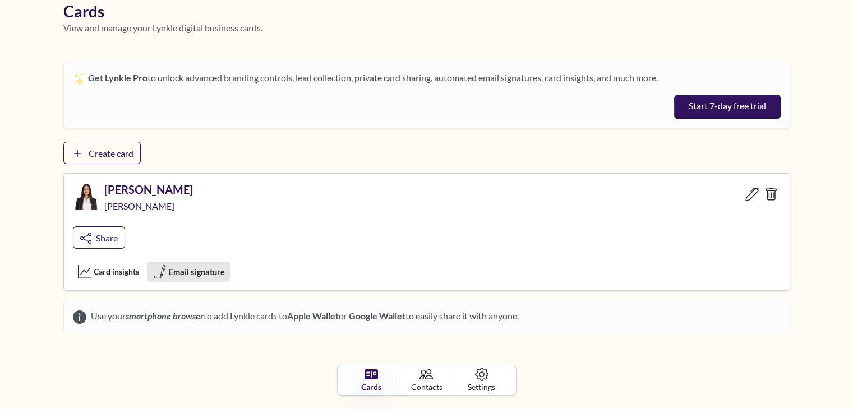
click at [169, 273] on span "Email signature" at bounding box center [196, 272] width 56 height 12
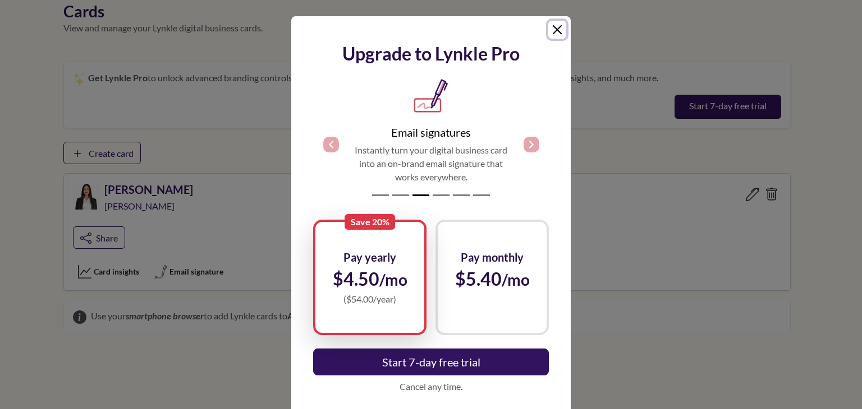
drag, startPoint x: 559, startPoint y: 22, endPoint x: 554, endPoint y: 26, distance: 6.0
click at [558, 23] on button "Close" at bounding box center [557, 30] width 18 height 18
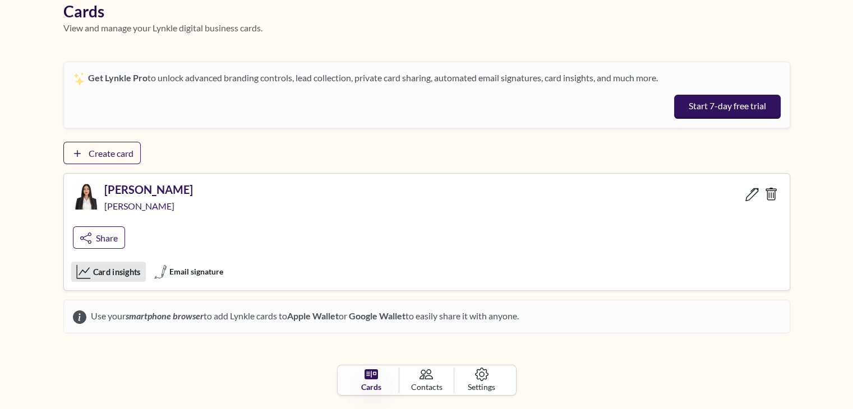
click at [110, 272] on span "Card insights" at bounding box center [117, 272] width 48 height 12
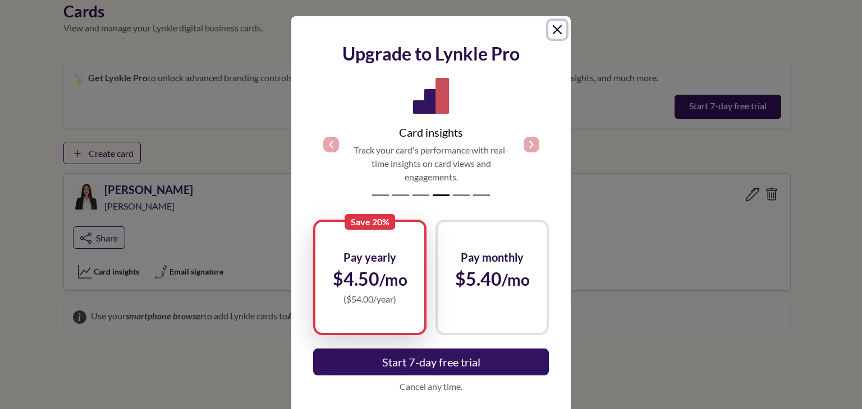
click at [554, 26] on button "Close" at bounding box center [557, 30] width 18 height 18
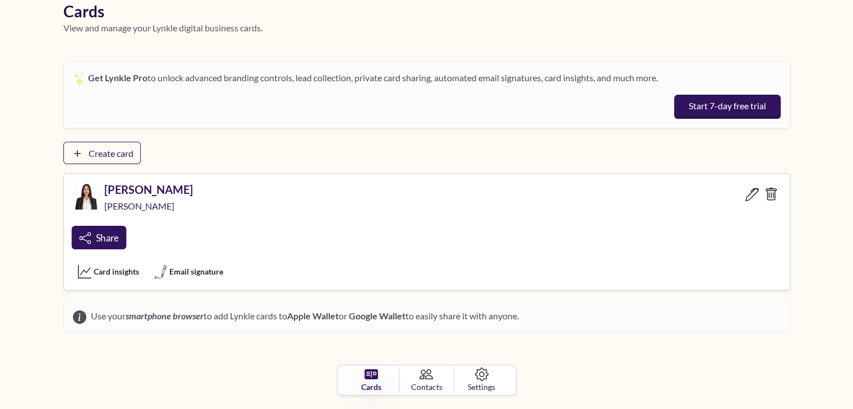
click at [116, 241] on span "Share" at bounding box center [106, 237] width 23 height 11
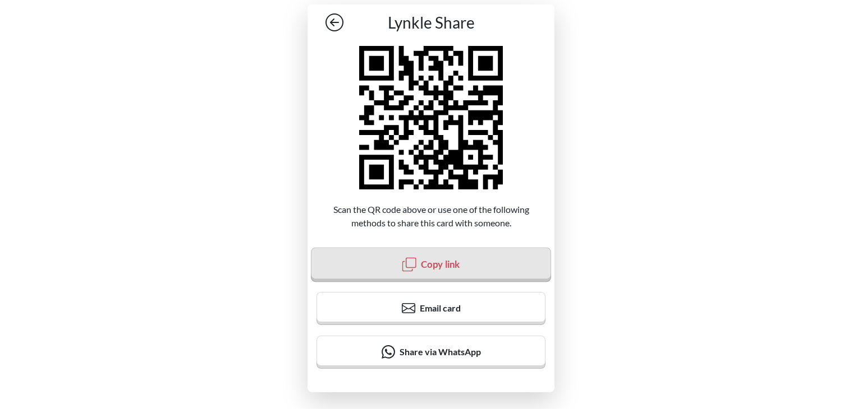
click at [422, 281] on button "Copy link" at bounding box center [431, 265] width 240 height 35
click at [477, 268] on button "Copy link" at bounding box center [431, 264] width 240 height 35
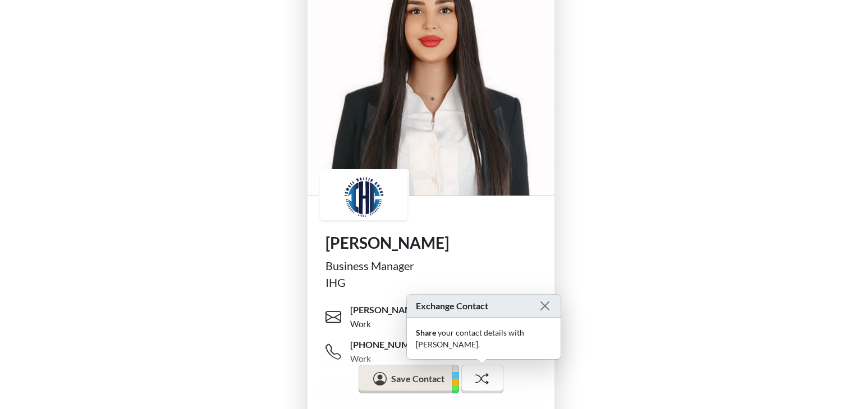
scroll to position [56, 0]
click at [542, 314] on button "Close" at bounding box center [545, 307] width 14 height 14
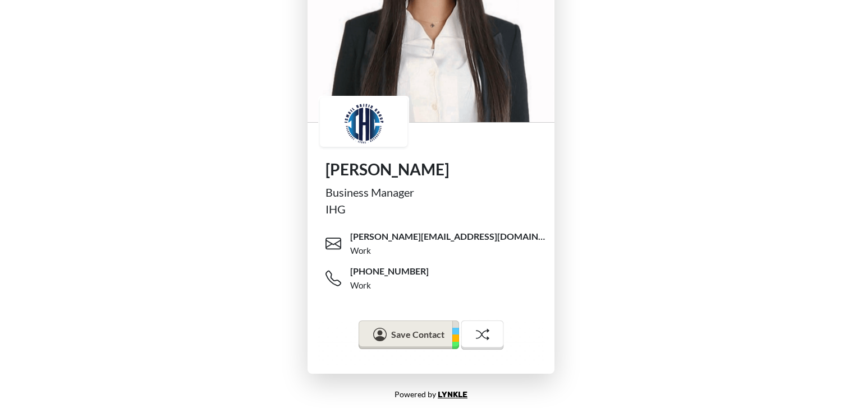
scroll to position [130, 0]
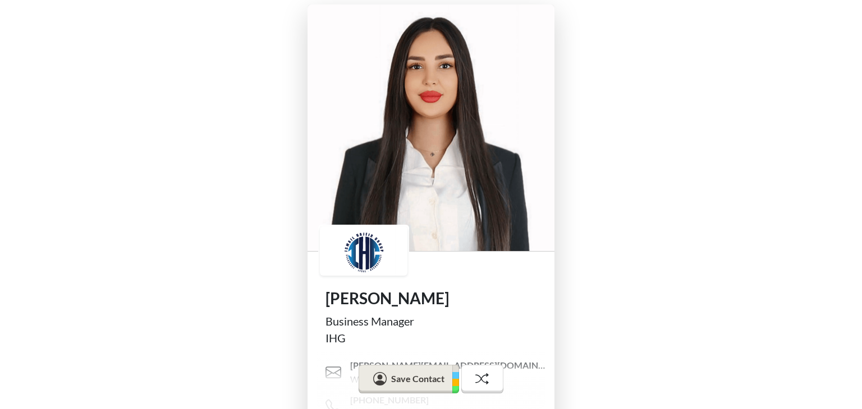
scroll to position [130, 0]
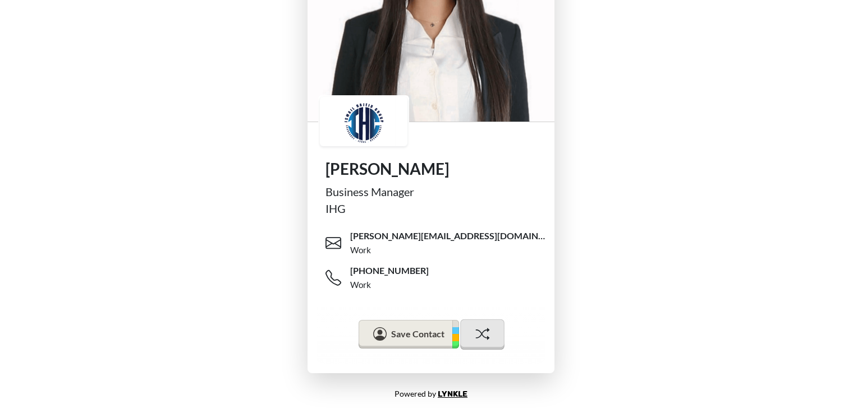
click at [485, 331] on icon at bounding box center [482, 334] width 14 height 14
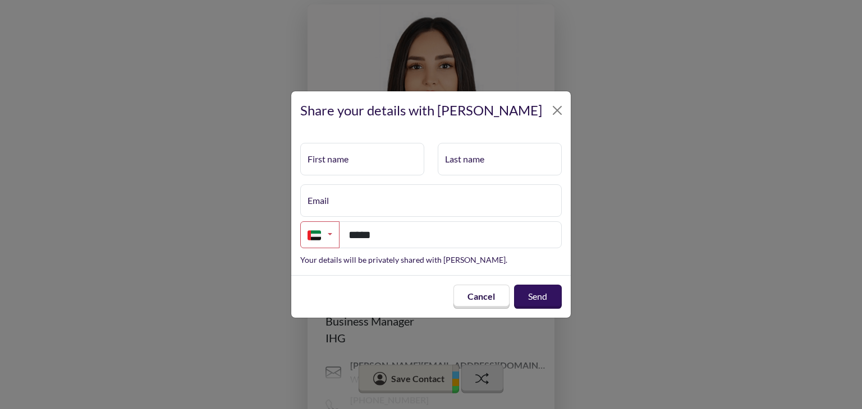
scroll to position [0, 0]
click at [490, 304] on button "Cancel" at bounding box center [481, 297] width 59 height 26
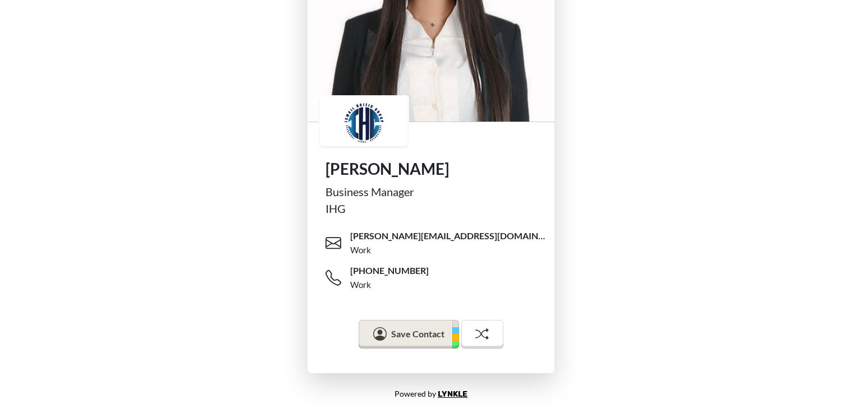
scroll to position [130, 0]
